Goal: Task Accomplishment & Management: Complete application form

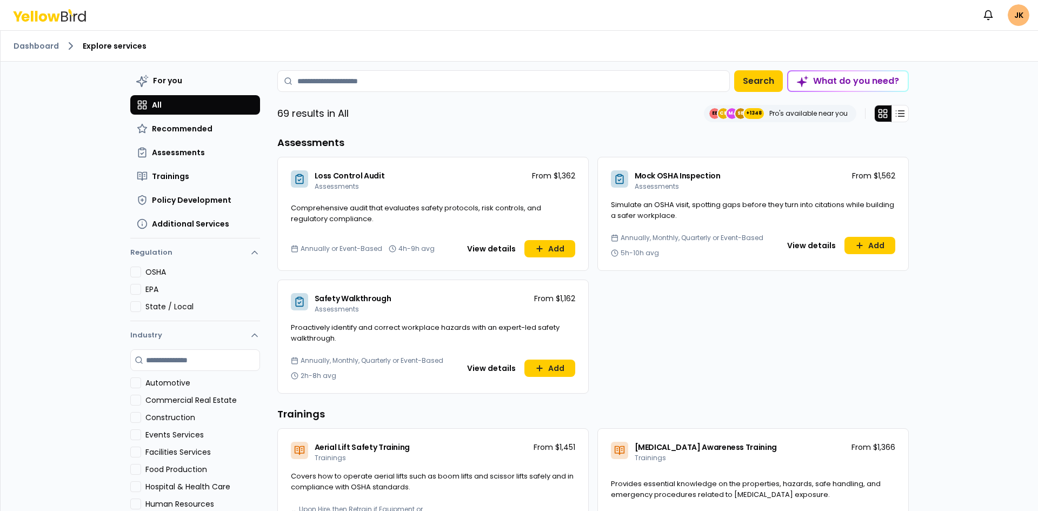
click at [324, 45] on ol "Dashboard Explore services" at bounding box center [519, 45] width 1011 height 13
click at [152, 101] on span "All" at bounding box center [157, 104] width 10 height 11
click at [47, 44] on link "Dashboard" at bounding box center [36, 46] width 45 height 11
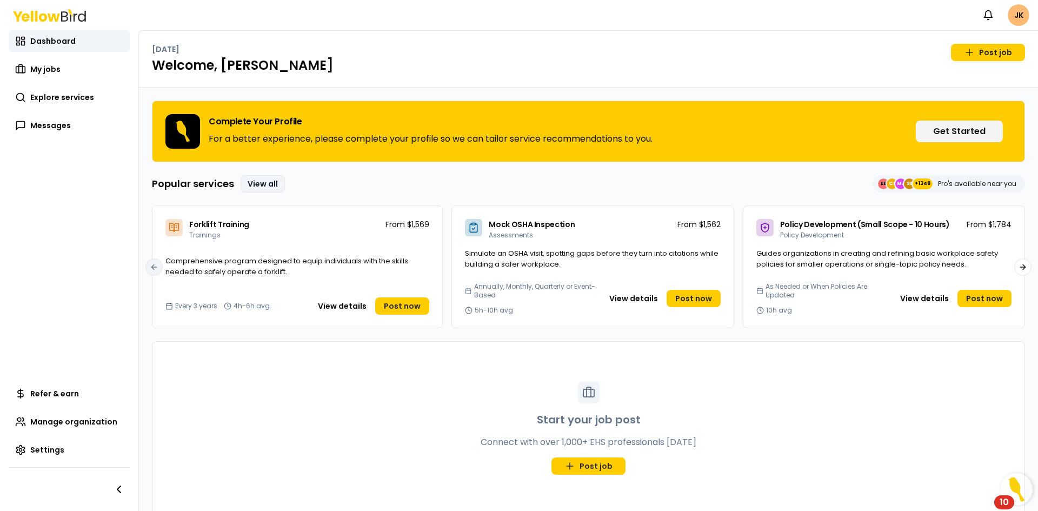
click at [249, 182] on link "View all" at bounding box center [263, 183] width 44 height 17
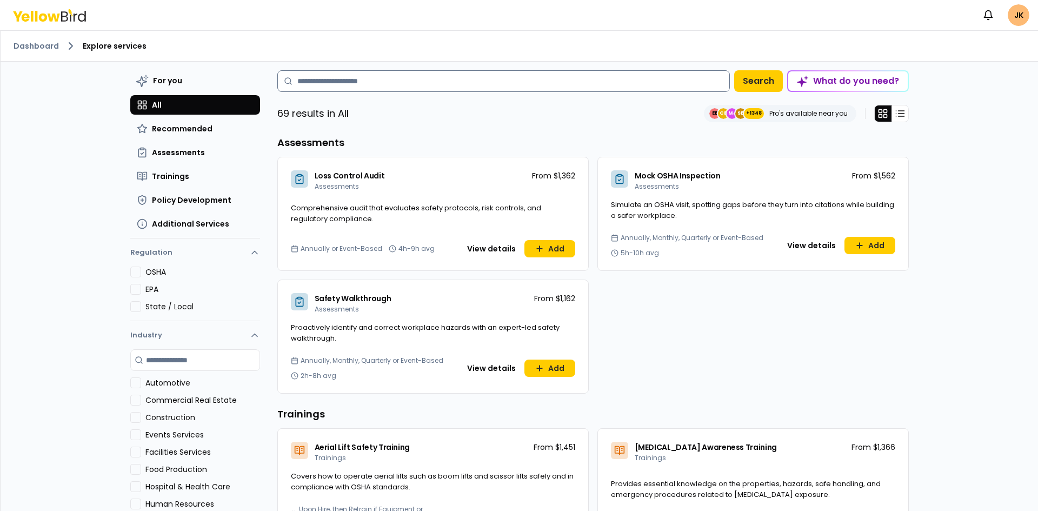
click at [381, 77] on input at bounding box center [503, 81] width 452 height 22
type input "*****"
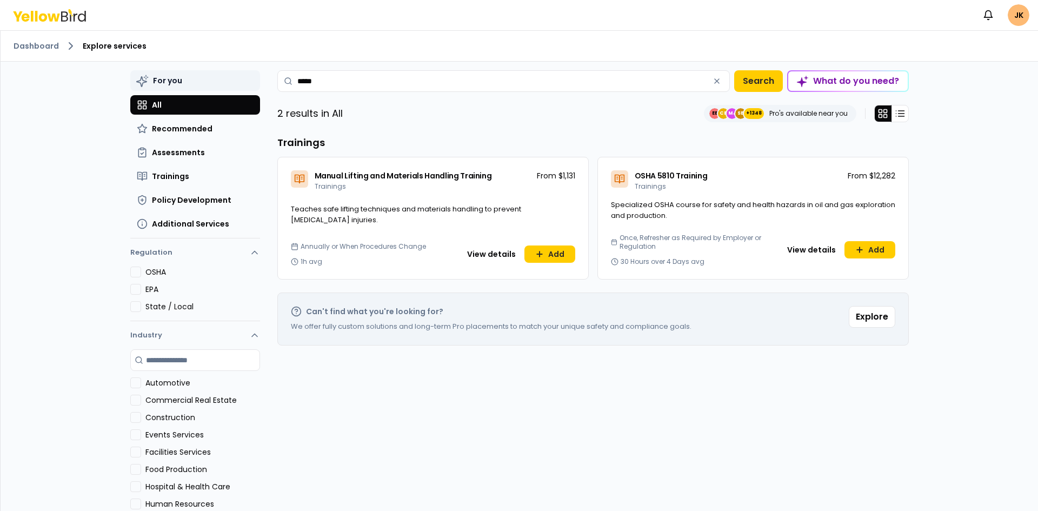
drag, startPoint x: 342, startPoint y: 80, endPoint x: 219, endPoint y: 79, distance: 122.7
click at [219, 79] on div "For you All Recommended Assessments Trainings Policy Development Additional Ser…" at bounding box center [519, 302] width 778 height 481
